Goal: Information Seeking & Learning: Learn about a topic

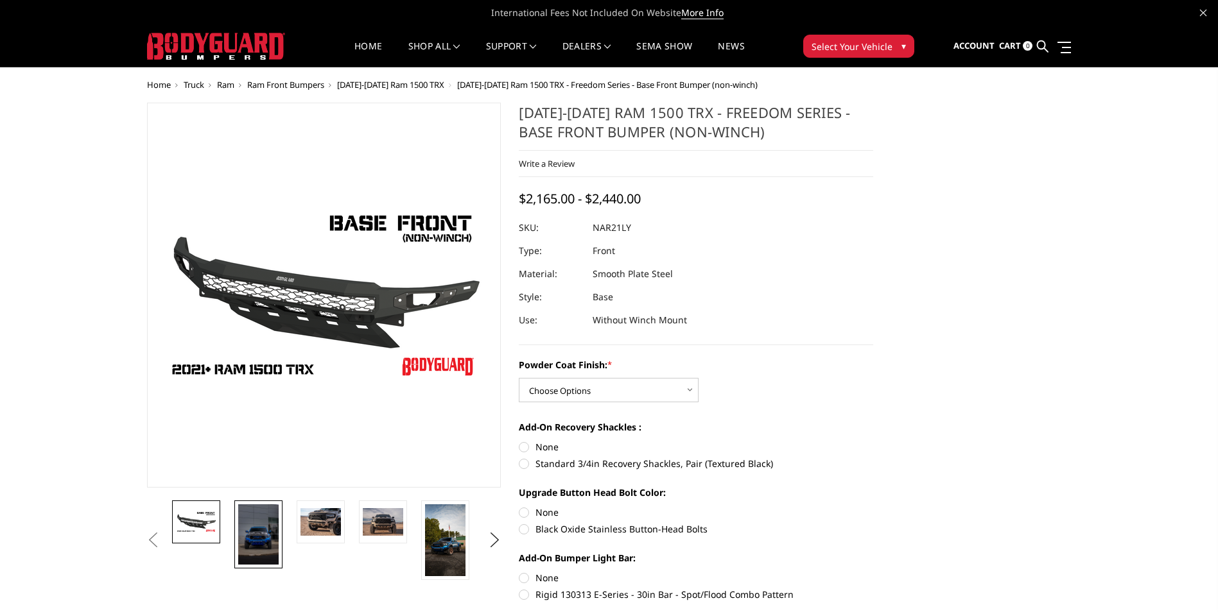
click at [267, 523] on img at bounding box center [258, 535] width 40 height 60
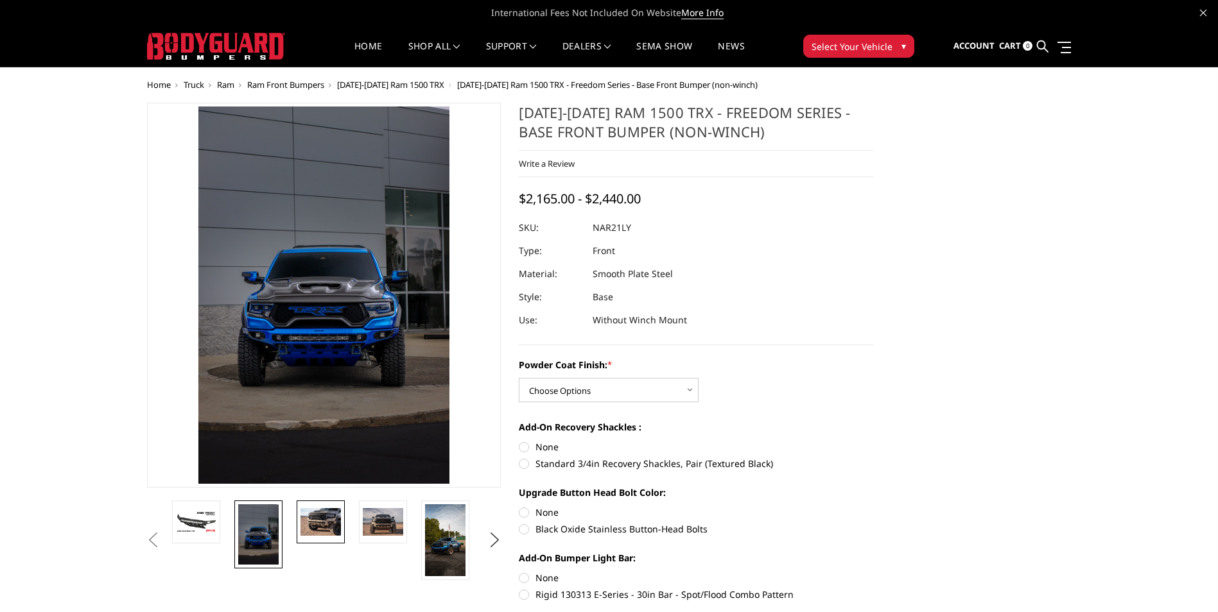
click at [329, 523] on img at bounding box center [320, 521] width 40 height 27
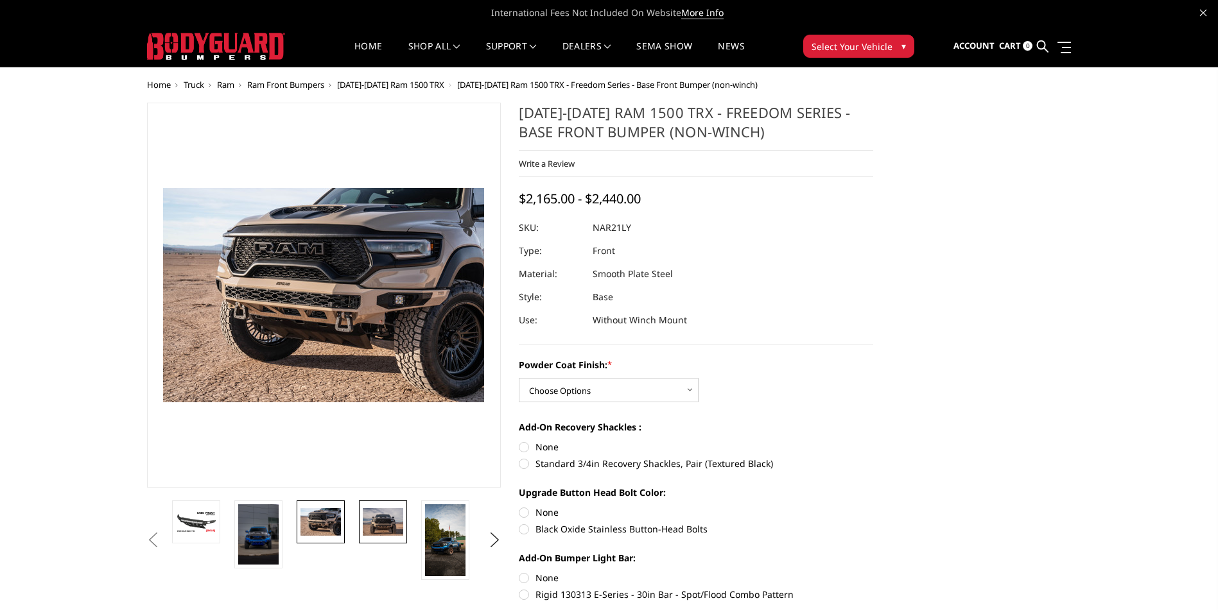
click at [390, 519] on img at bounding box center [383, 521] width 40 height 27
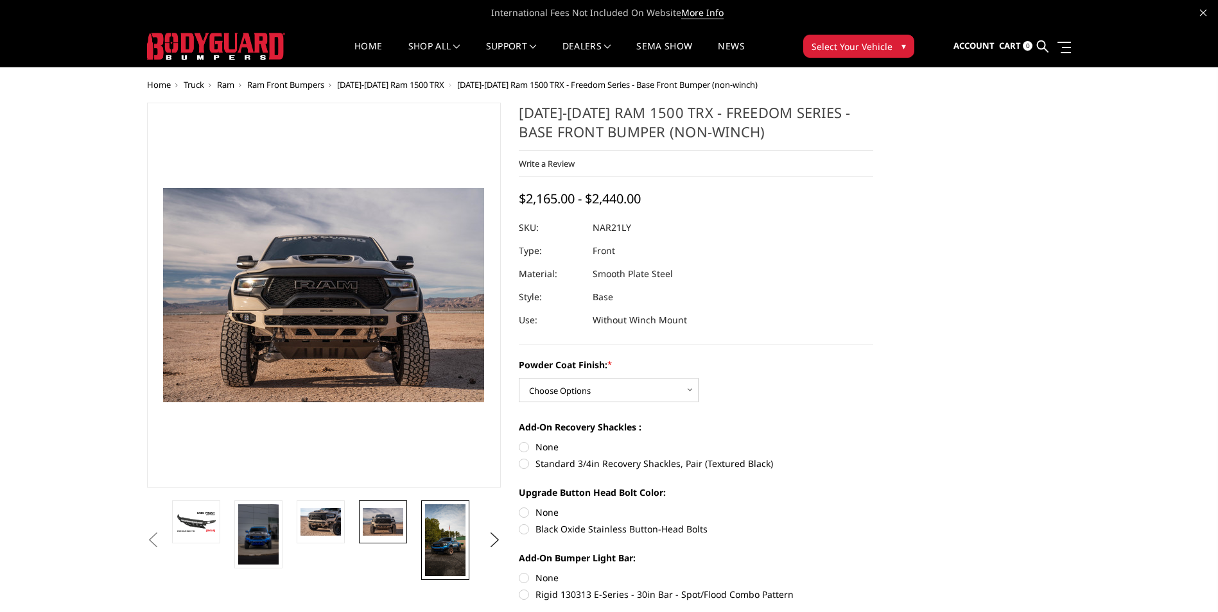
click at [444, 527] on img at bounding box center [445, 541] width 40 height 72
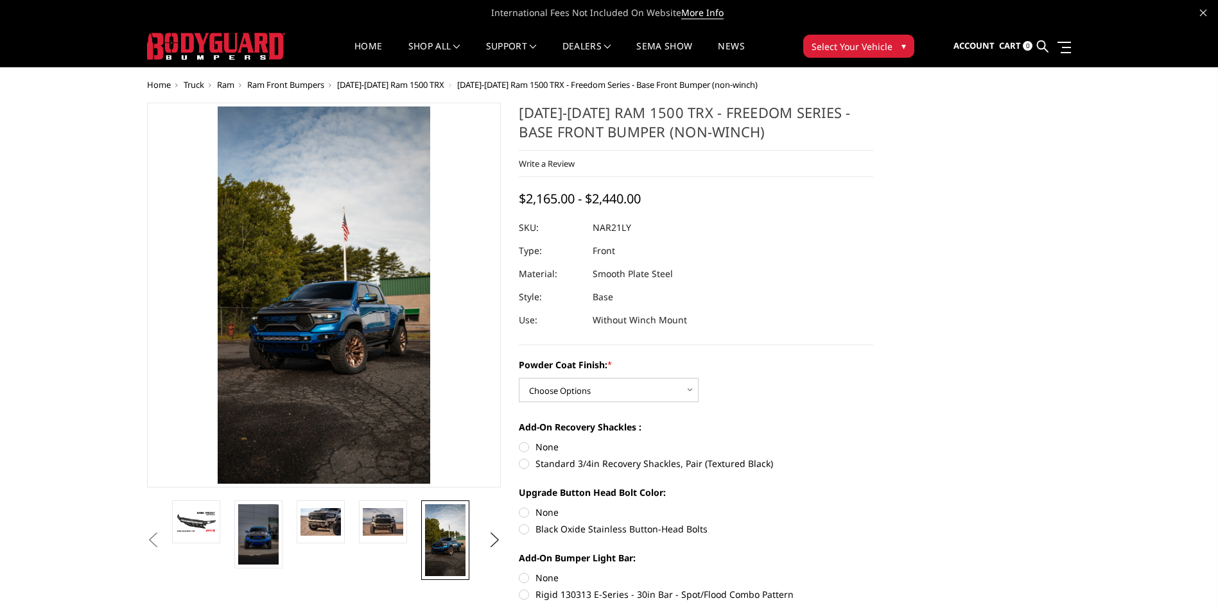
click at [297, 83] on span "Ram Front Bumpers" at bounding box center [285, 85] width 77 height 12
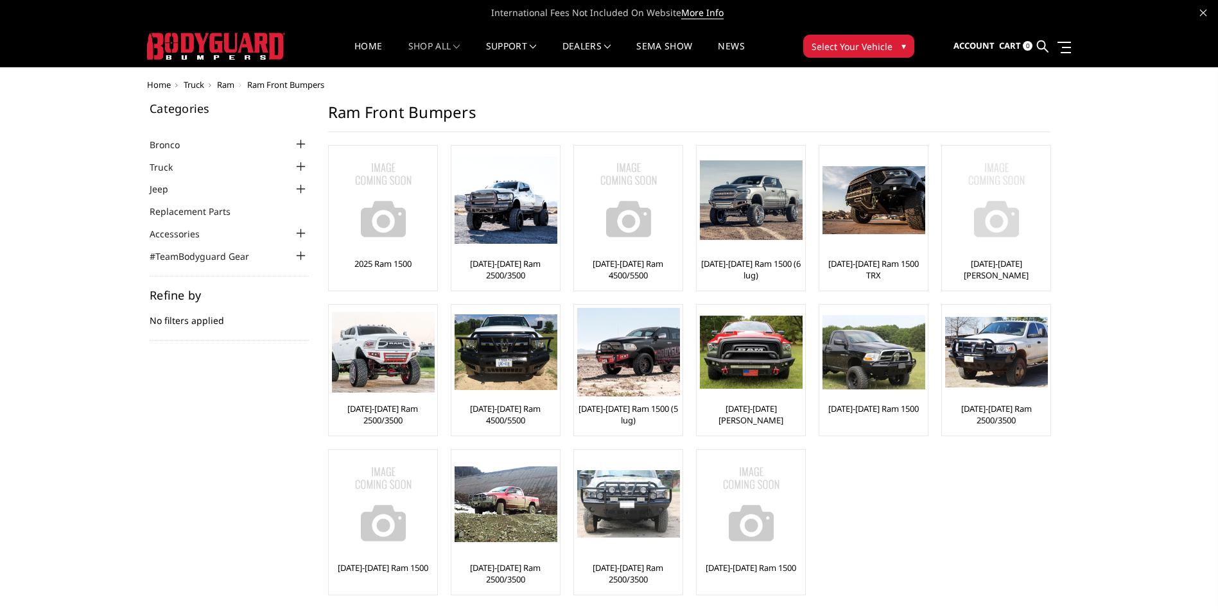
click at [1021, 220] on img at bounding box center [996, 200] width 103 height 103
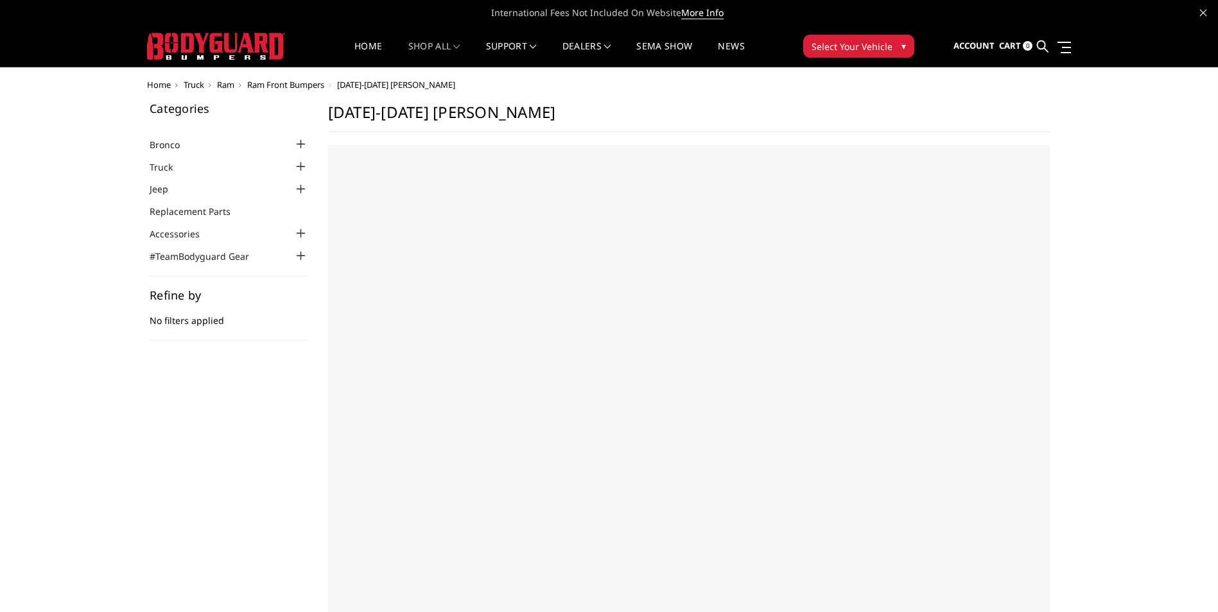
select select "US"
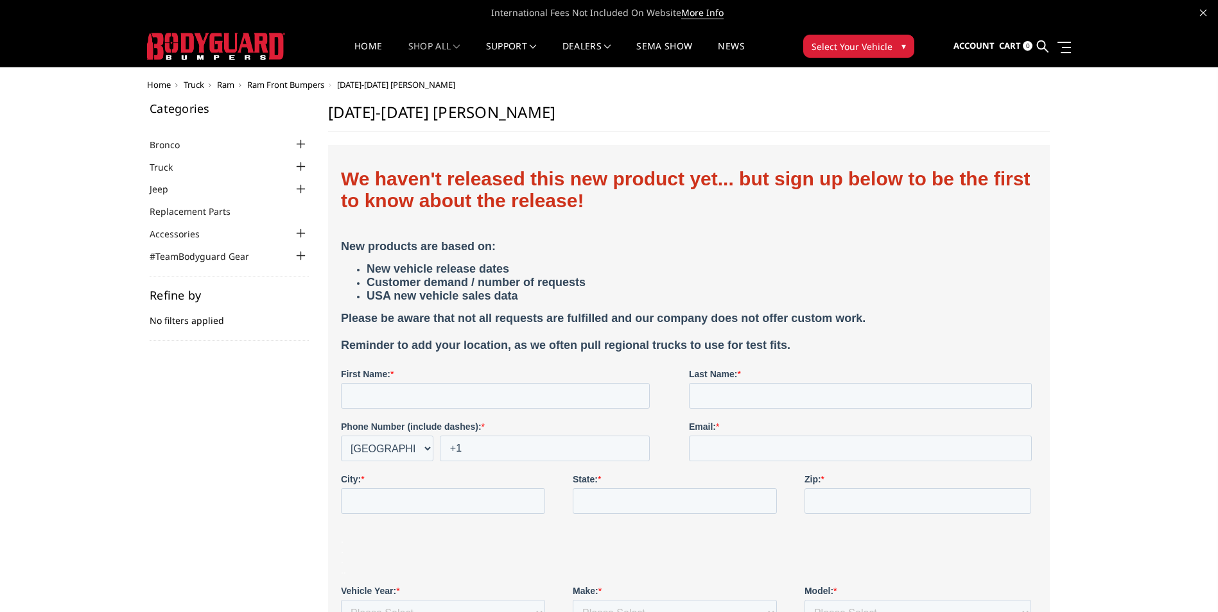
click at [302, 166] on div at bounding box center [300, 166] width 15 height 15
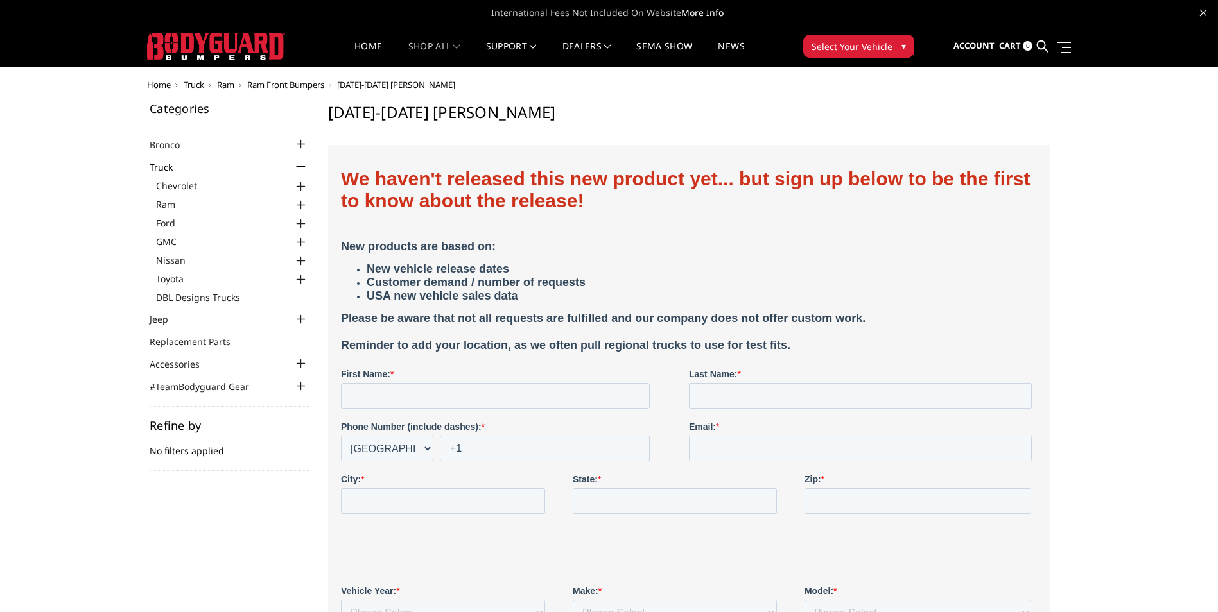
click at [300, 203] on div at bounding box center [300, 205] width 15 height 15
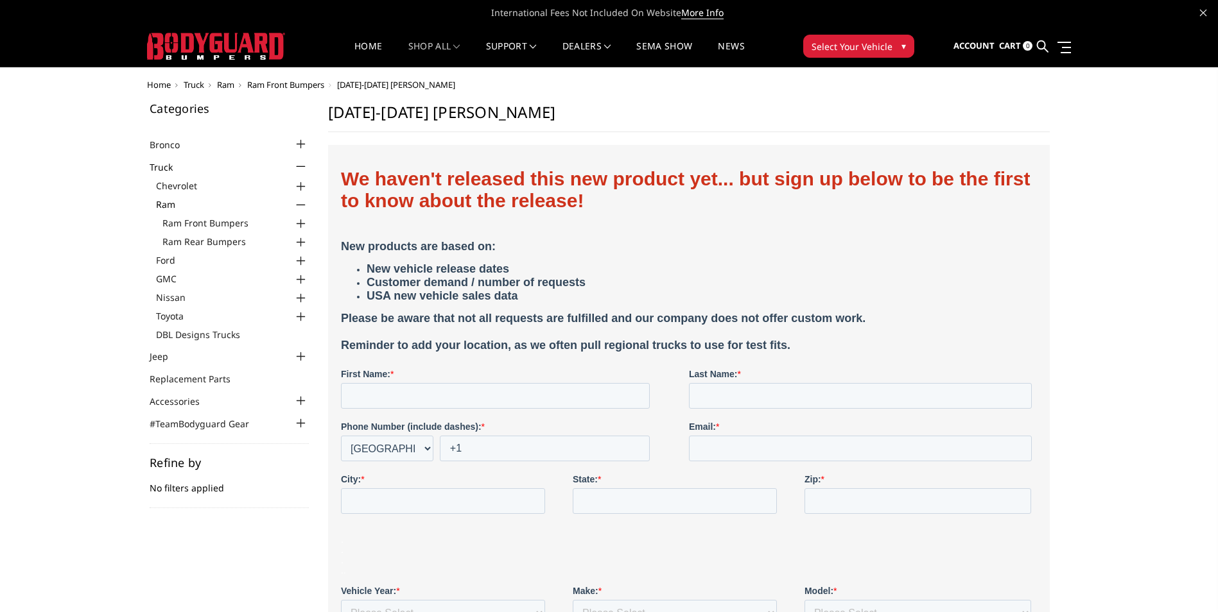
click at [299, 225] on div at bounding box center [300, 223] width 15 height 15
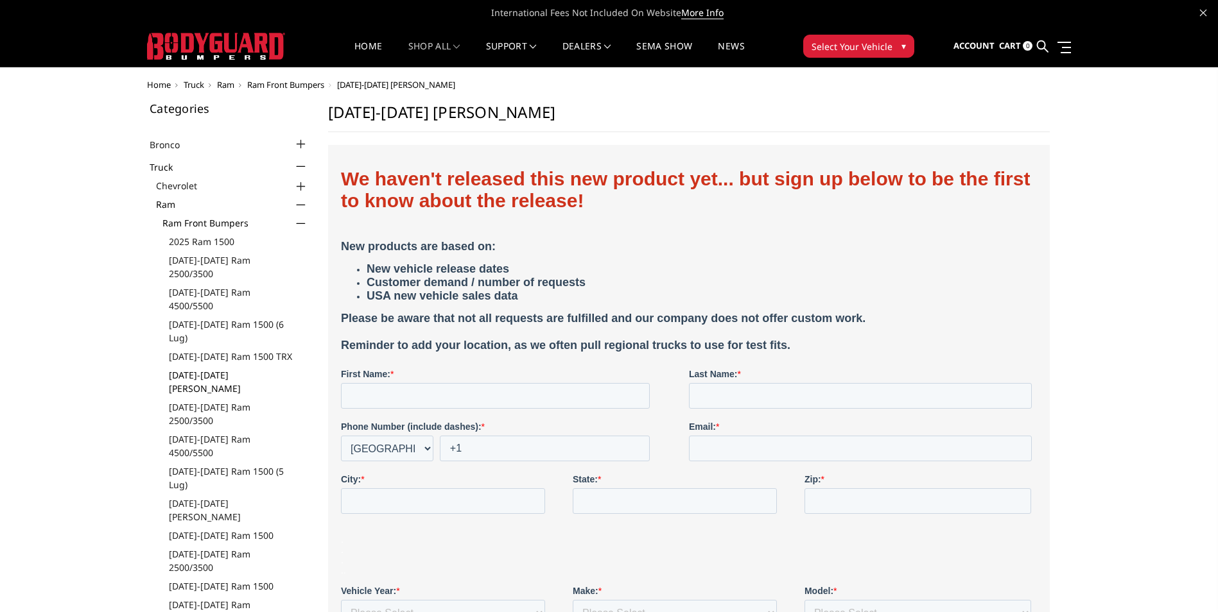
click at [226, 368] on link "[DATE]-[DATE] [PERSON_NAME]" at bounding box center [239, 381] width 140 height 27
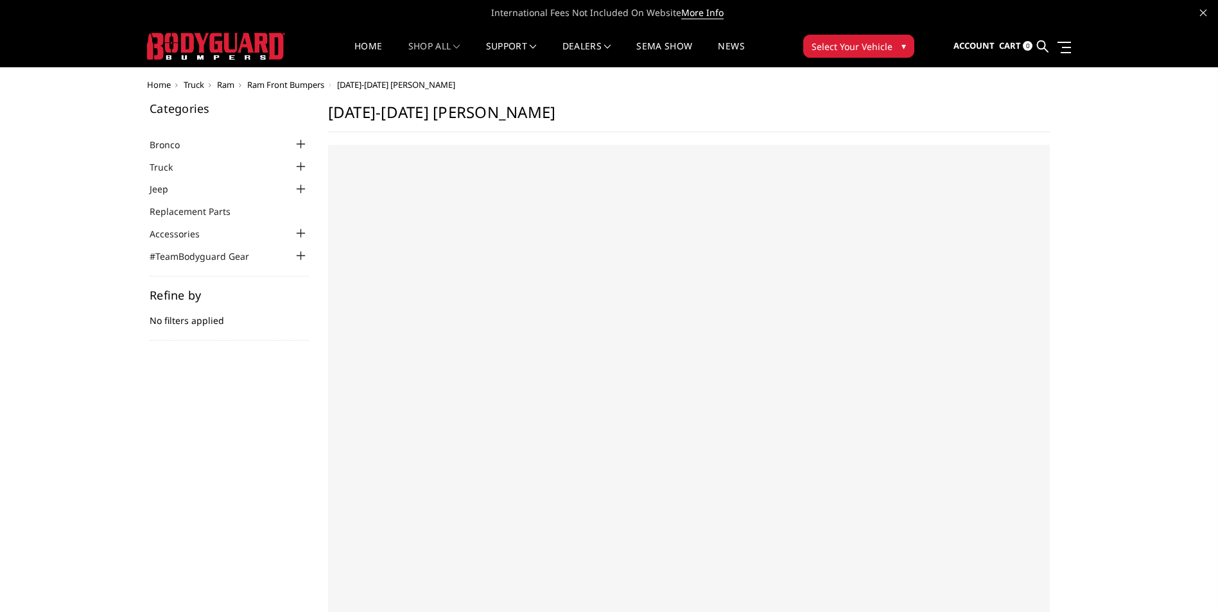
select select "US"
